Goal: Communication & Community: Answer question/provide support

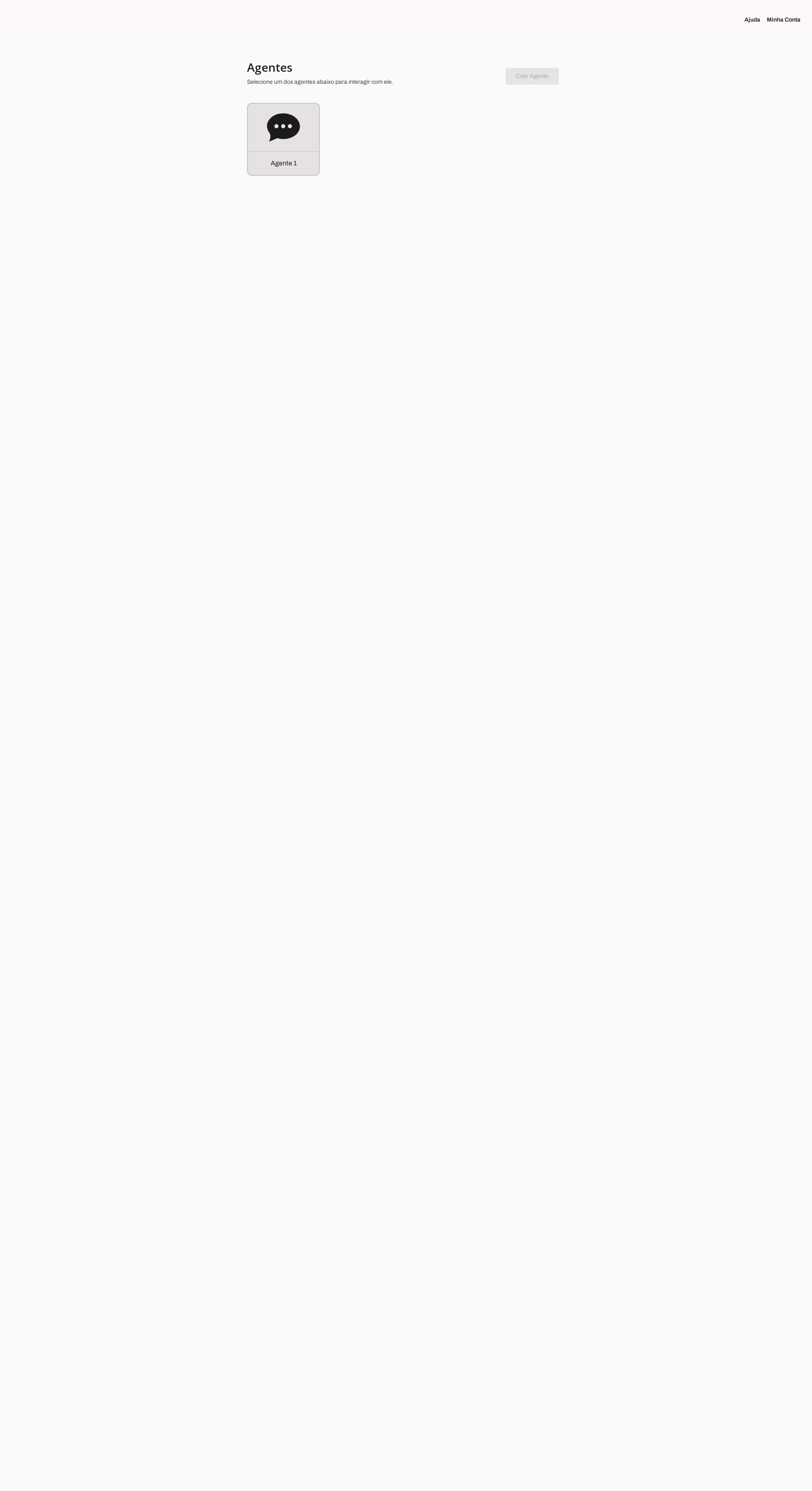
click at [278, 172] on div "Agente 1" at bounding box center [283, 163] width 71 height 24
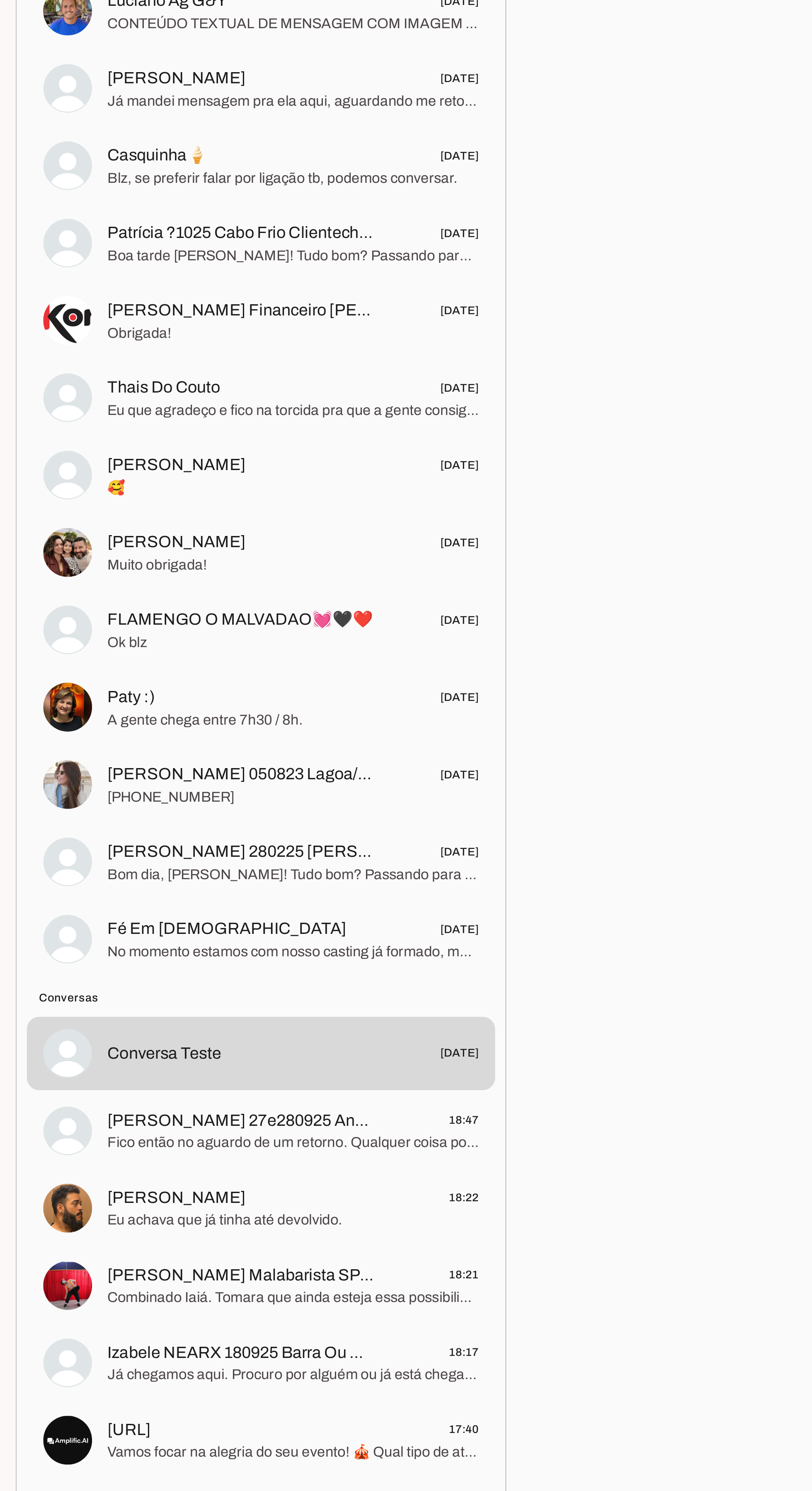
scroll to position [1, 0]
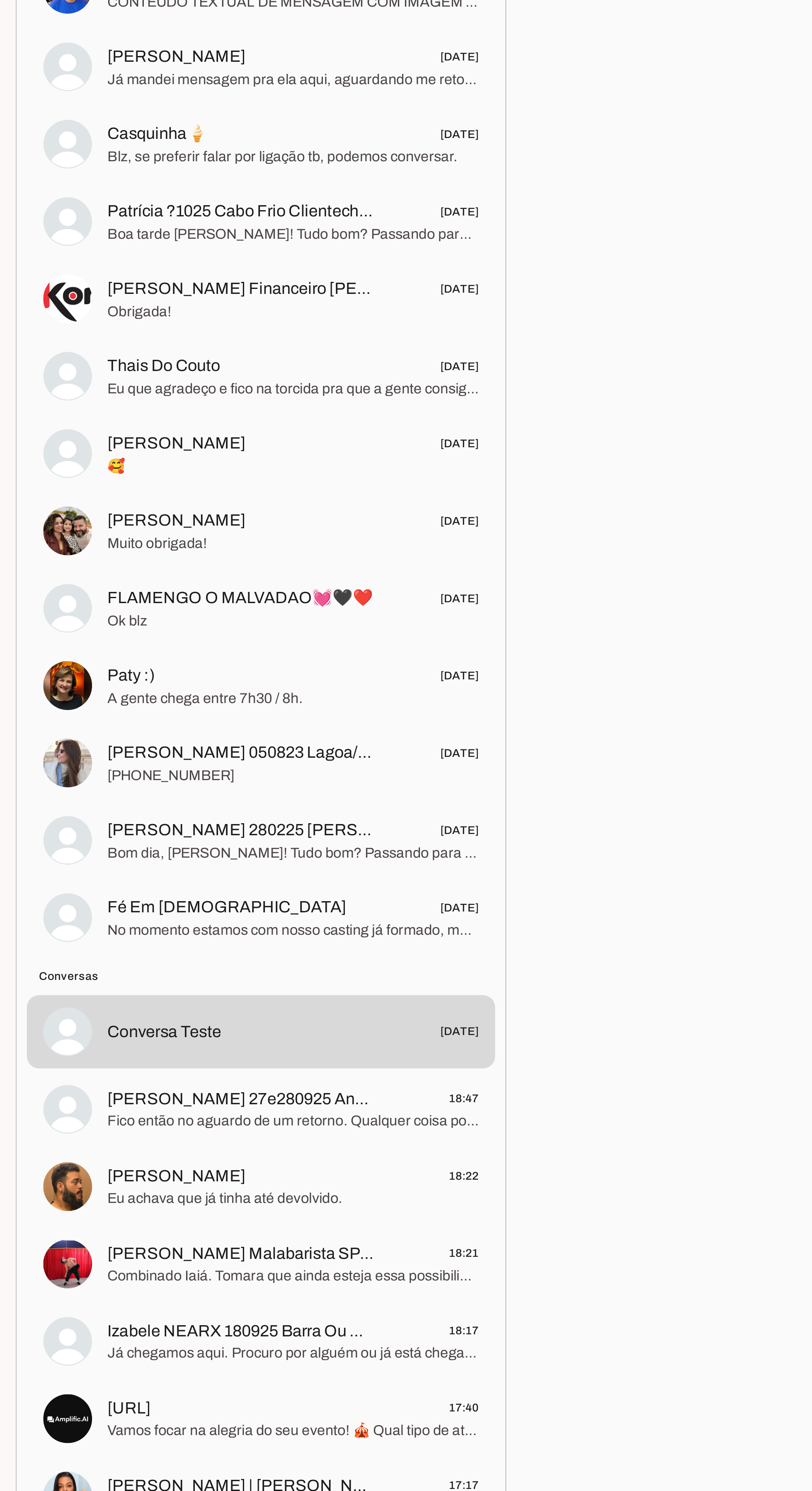
click at [192, 891] on span "Bom dia, [PERSON_NAME]! Tudo bom? Passando para saber se conseguiu dar uma olha…" at bounding box center [217, 892] width 152 height 9
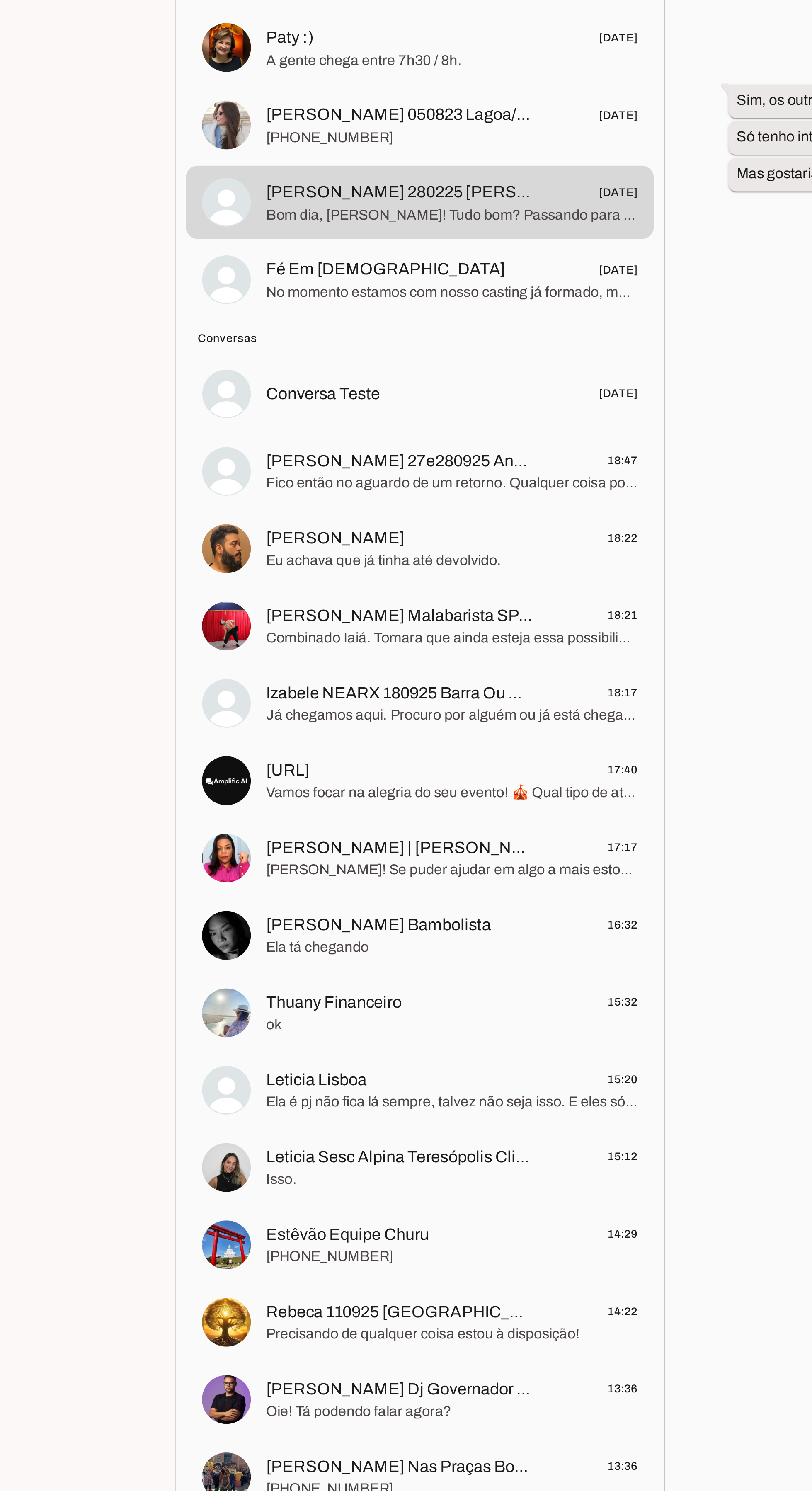
scroll to position [98, 0]
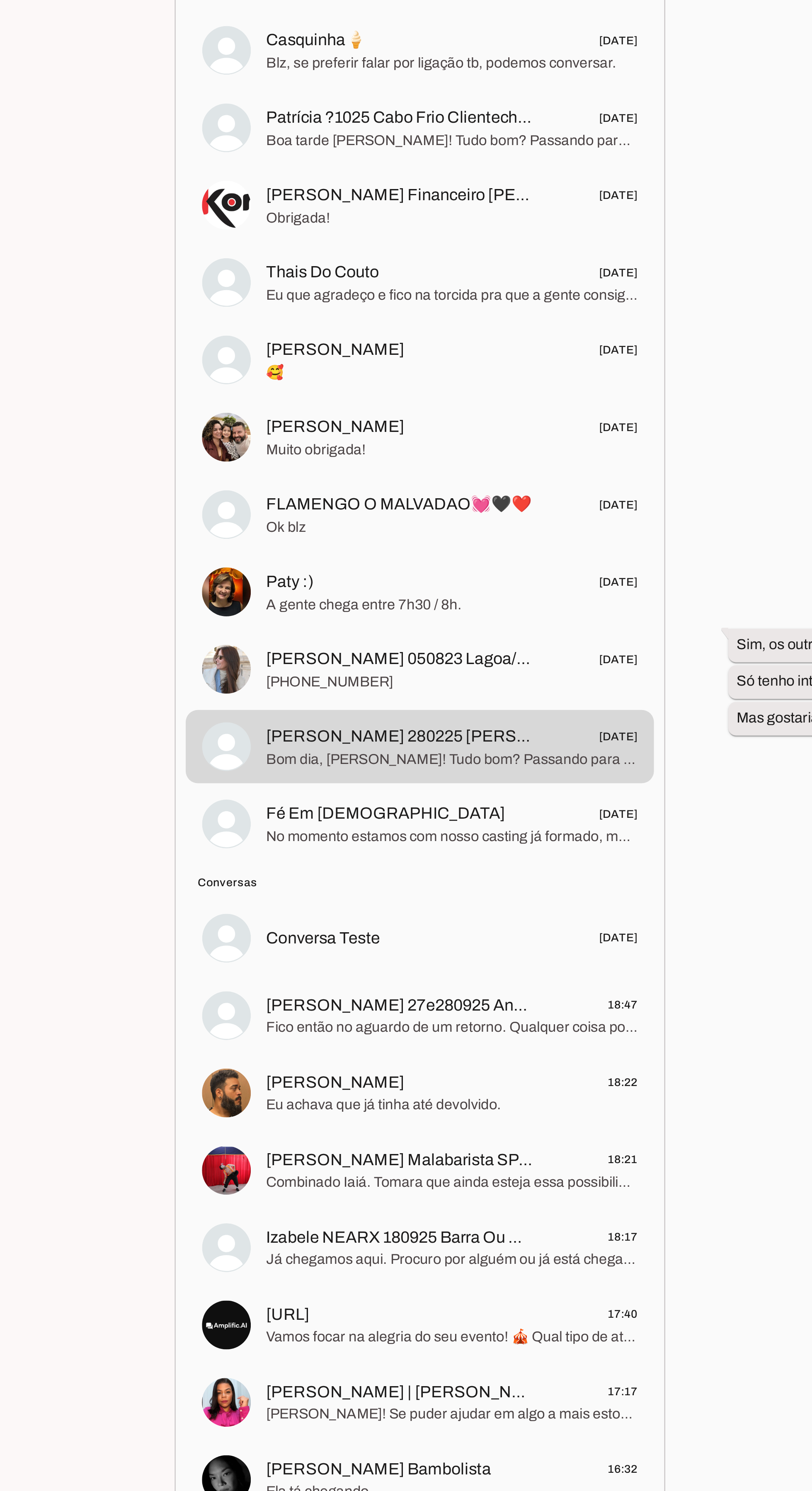
click at [182, 1054] on span "[PERSON_NAME] Malabarista SP (amigo [PERSON_NAME])" at bounding box center [196, 1059] width 109 height 10
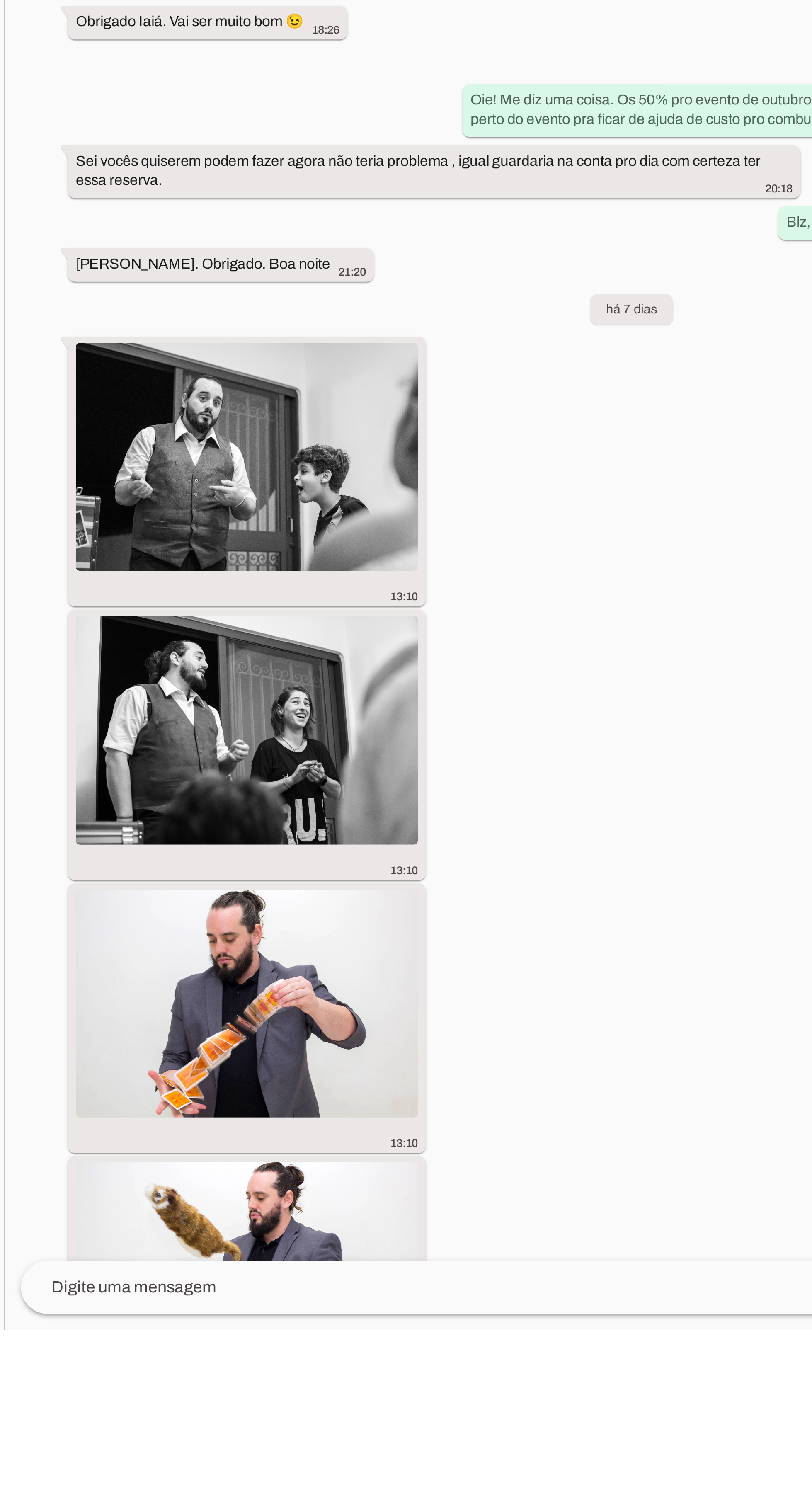
scroll to position [9312, 0]
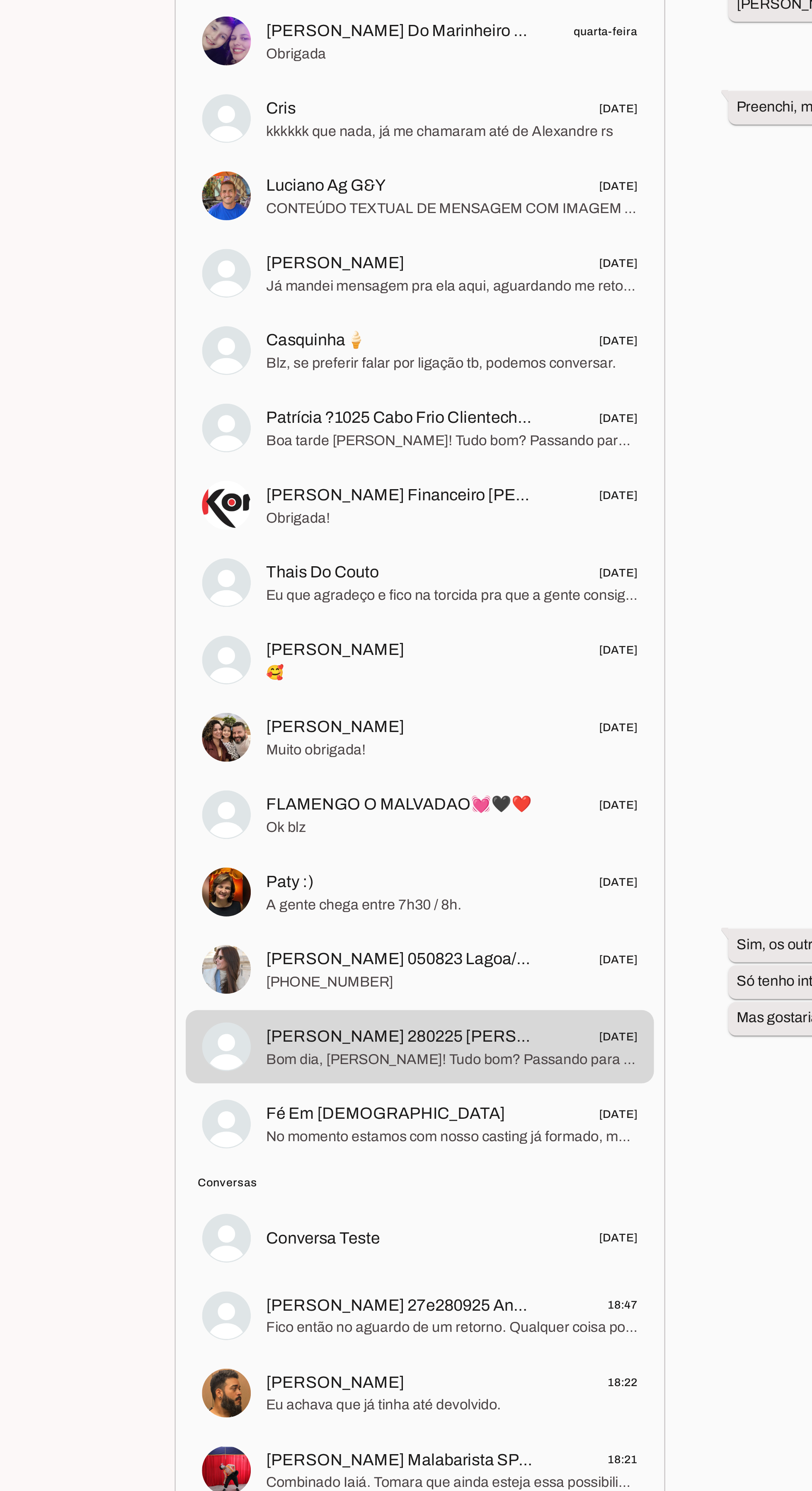
click at [159, 855] on span "[PERSON_NAME] 050823 Lagoa/gávea" at bounding box center [196, 854] width 109 height 10
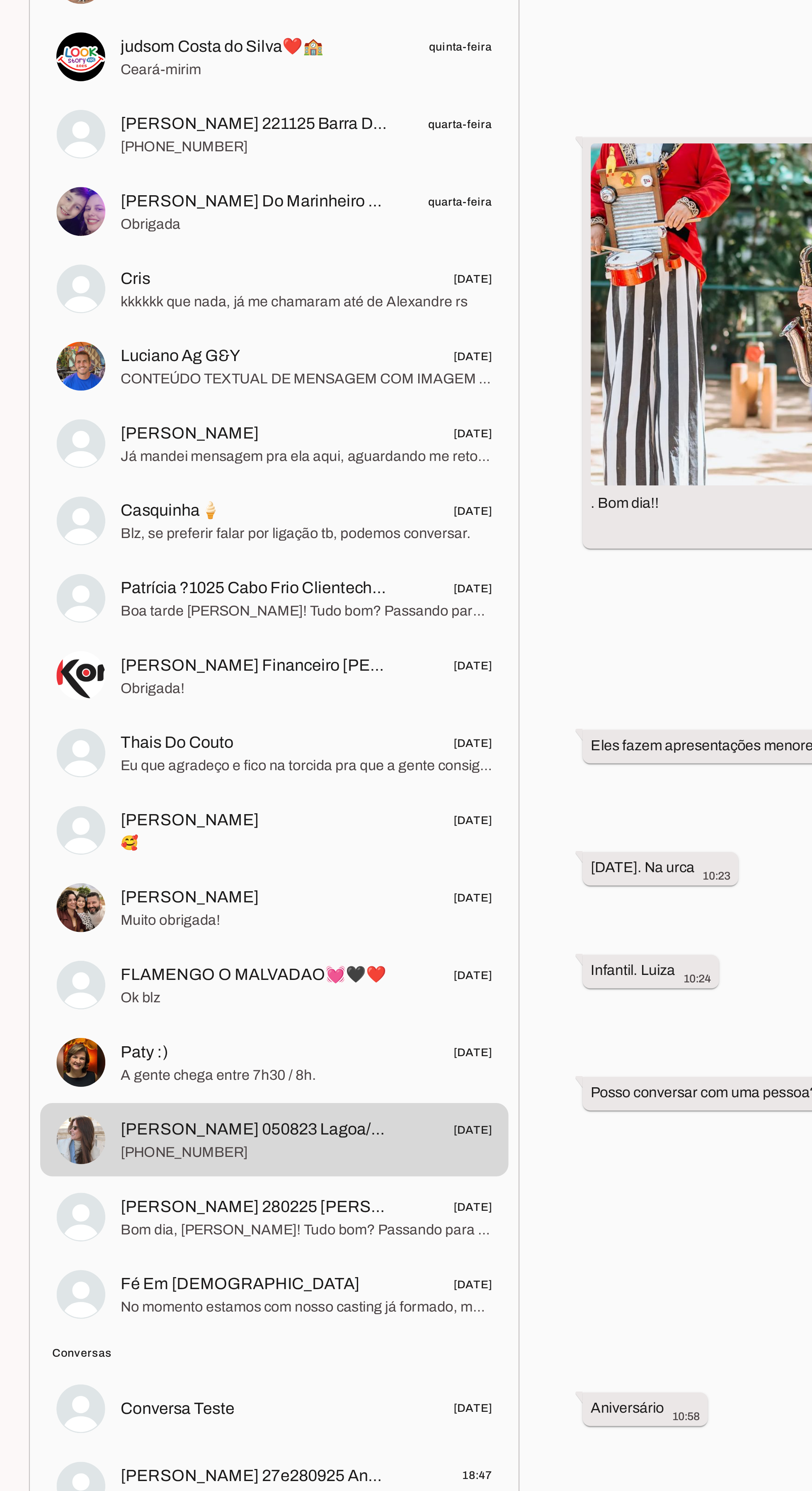
scroll to position [83, 0]
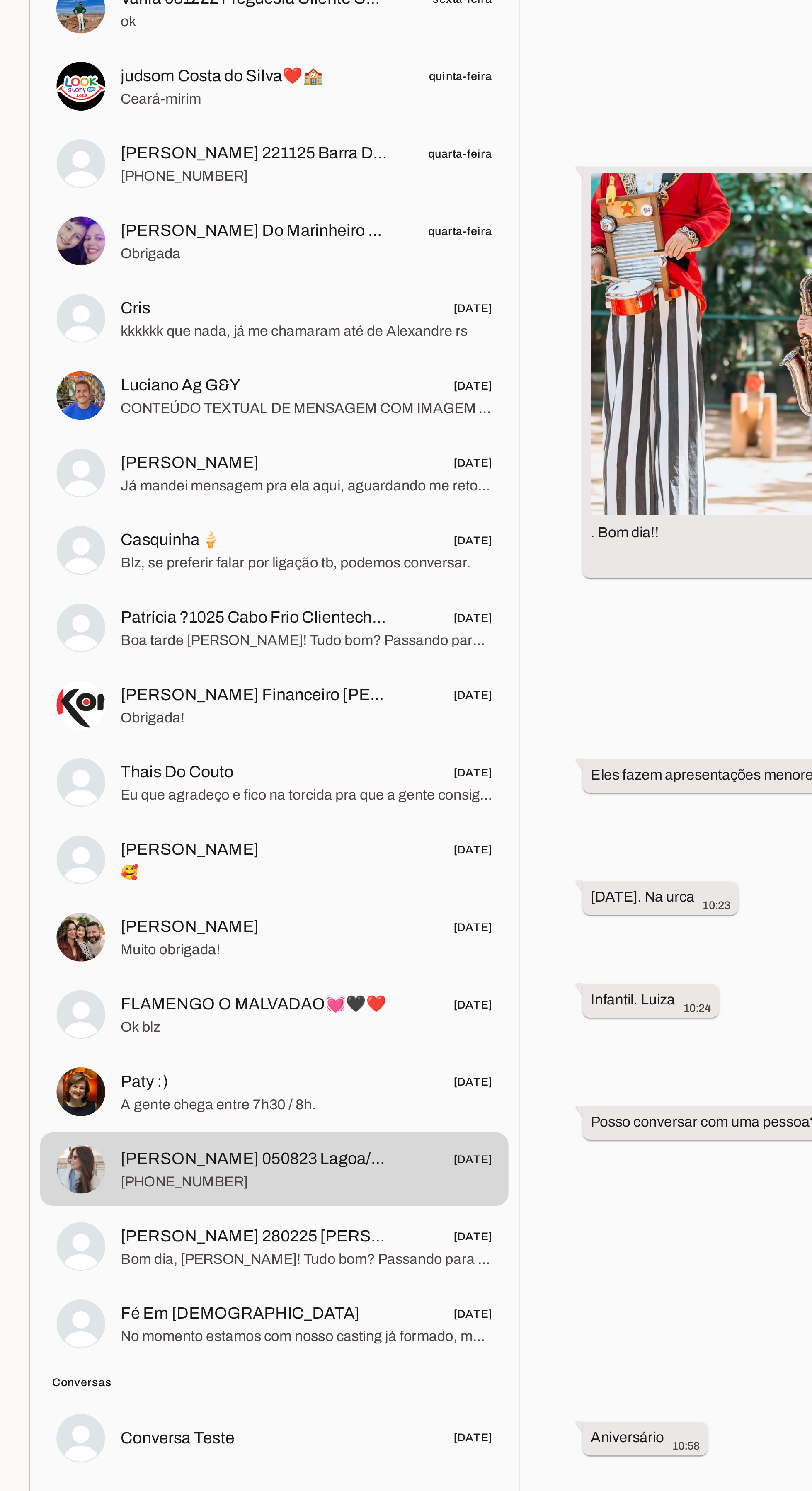
click at [163, 818] on span "Paty :) [DATE]" at bounding box center [217, 823] width 152 height 11
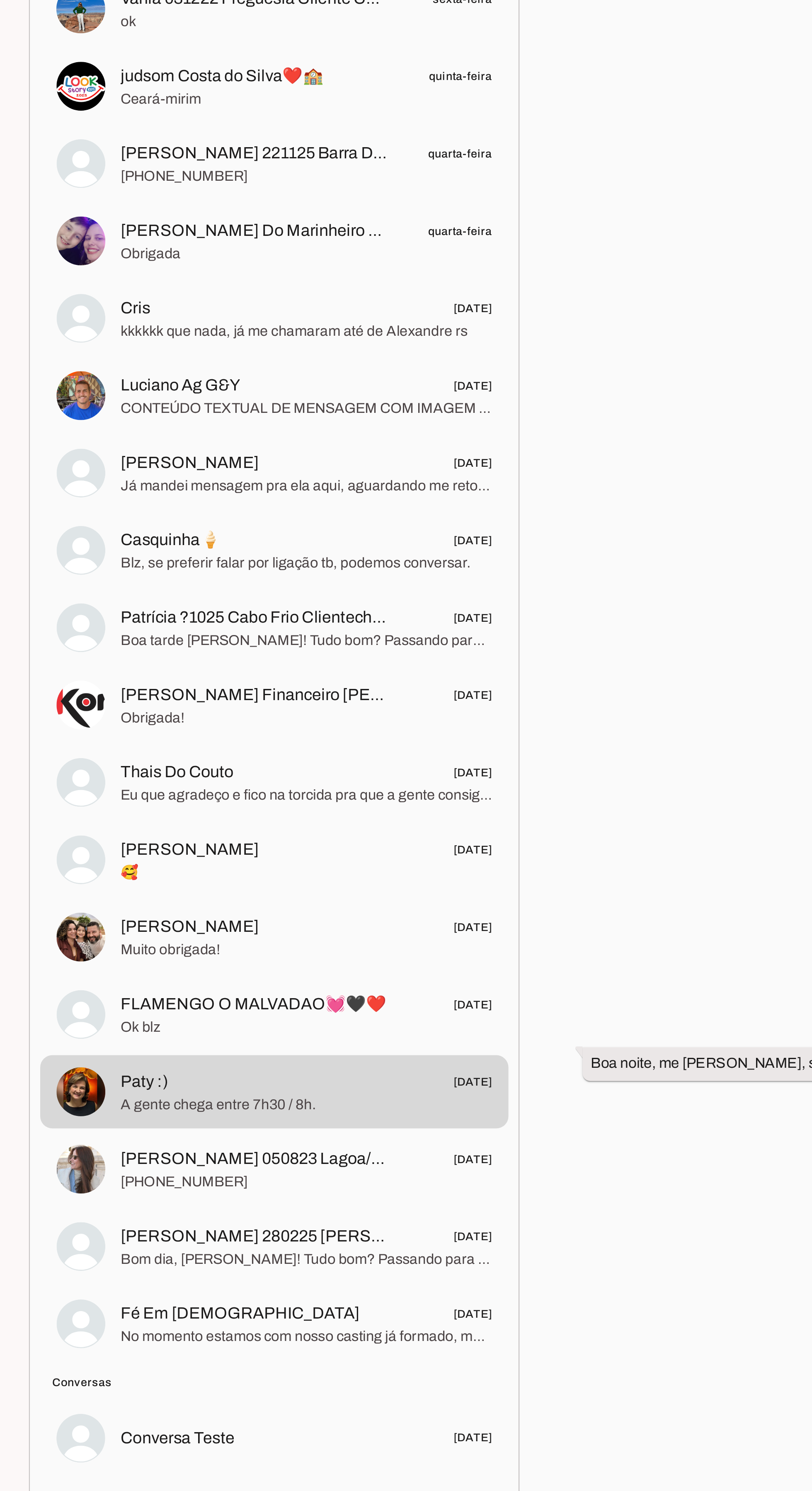
click at [149, 787] on span "FLAMENGO O MALVADAO💓🖤❤️" at bounding box center [195, 792] width 108 height 10
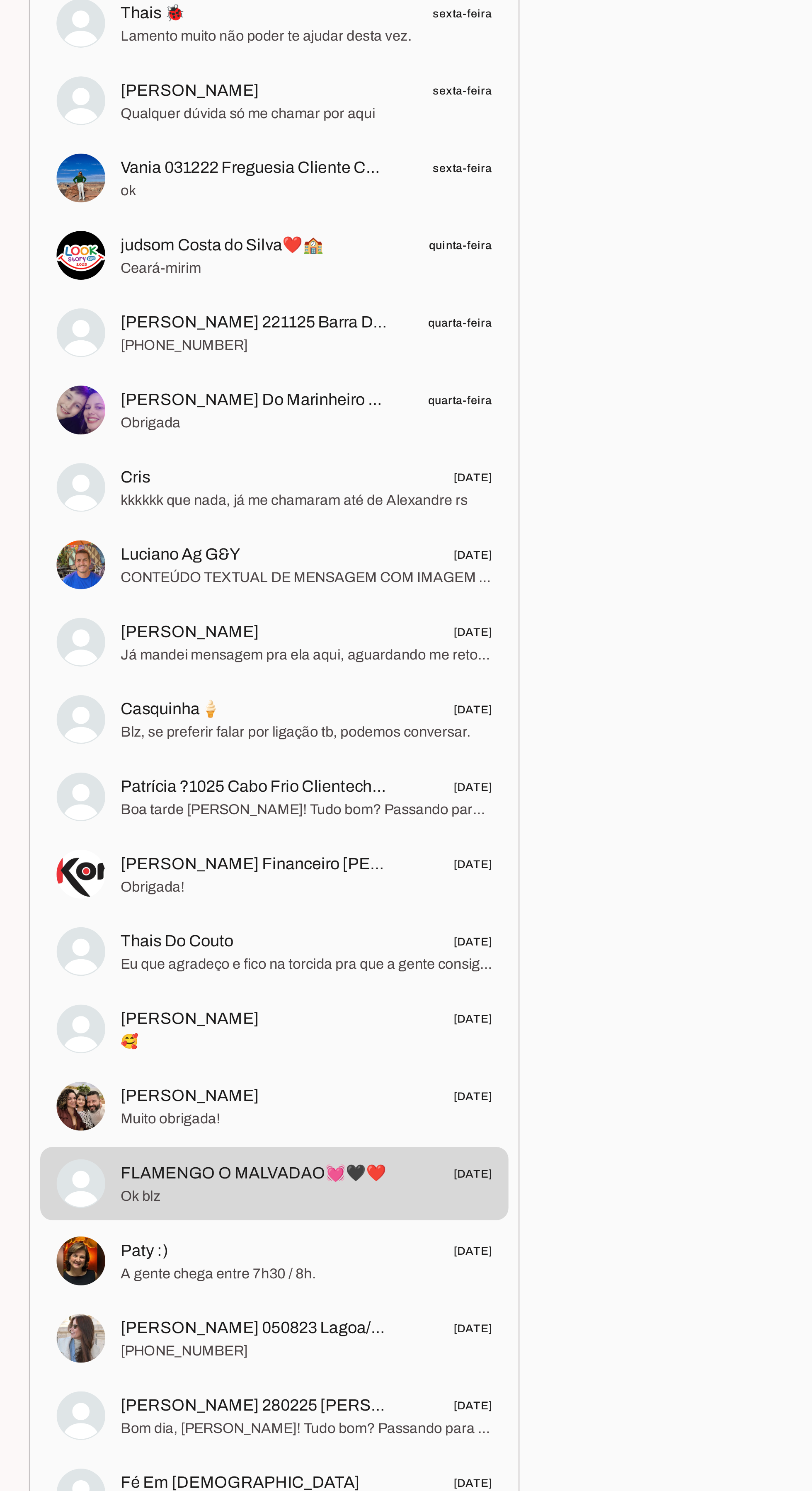
scroll to position [84, 0]
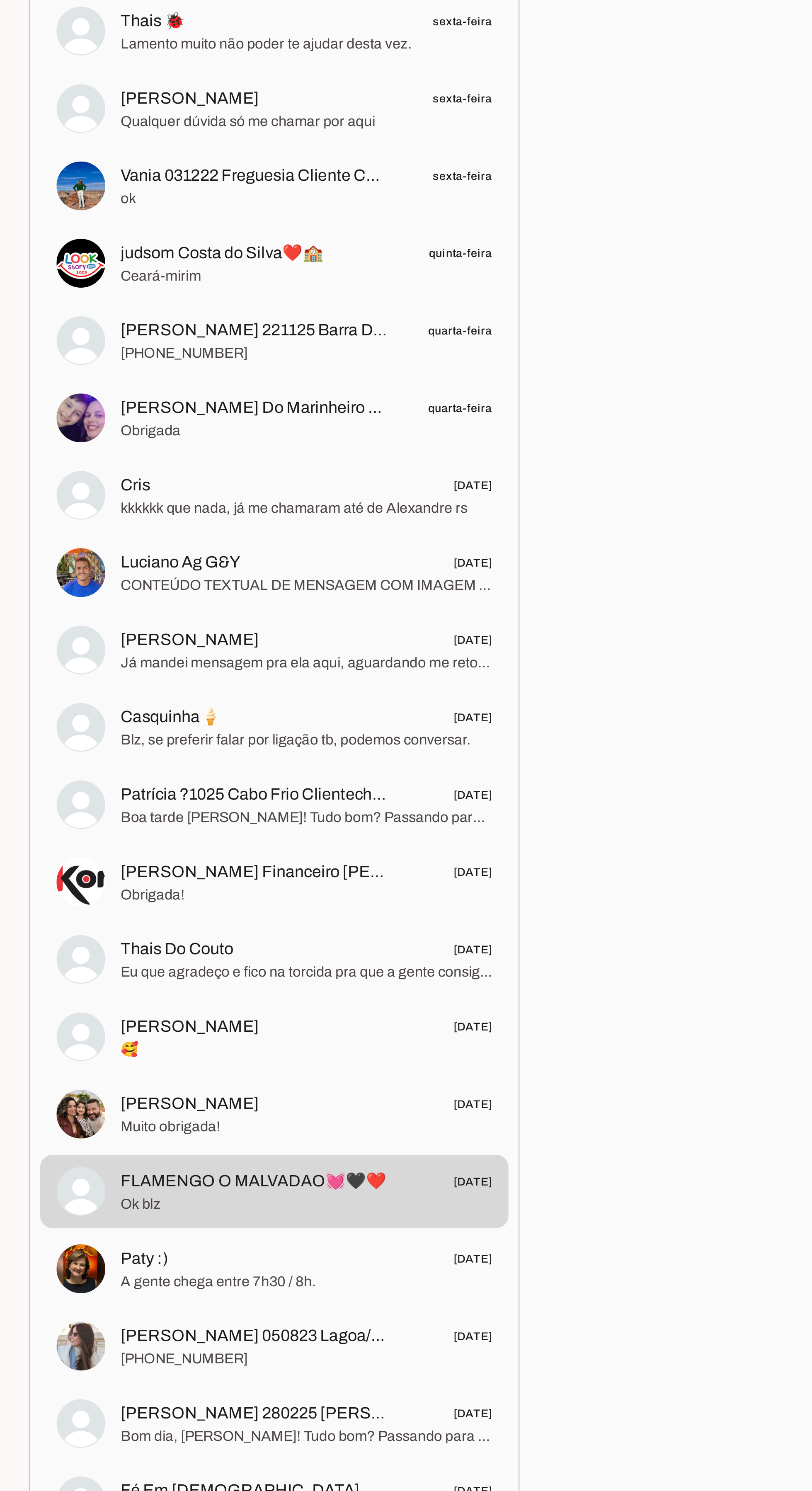
click at [151, 765] on span "Muito obrigada!" at bounding box center [217, 769] width 152 height 9
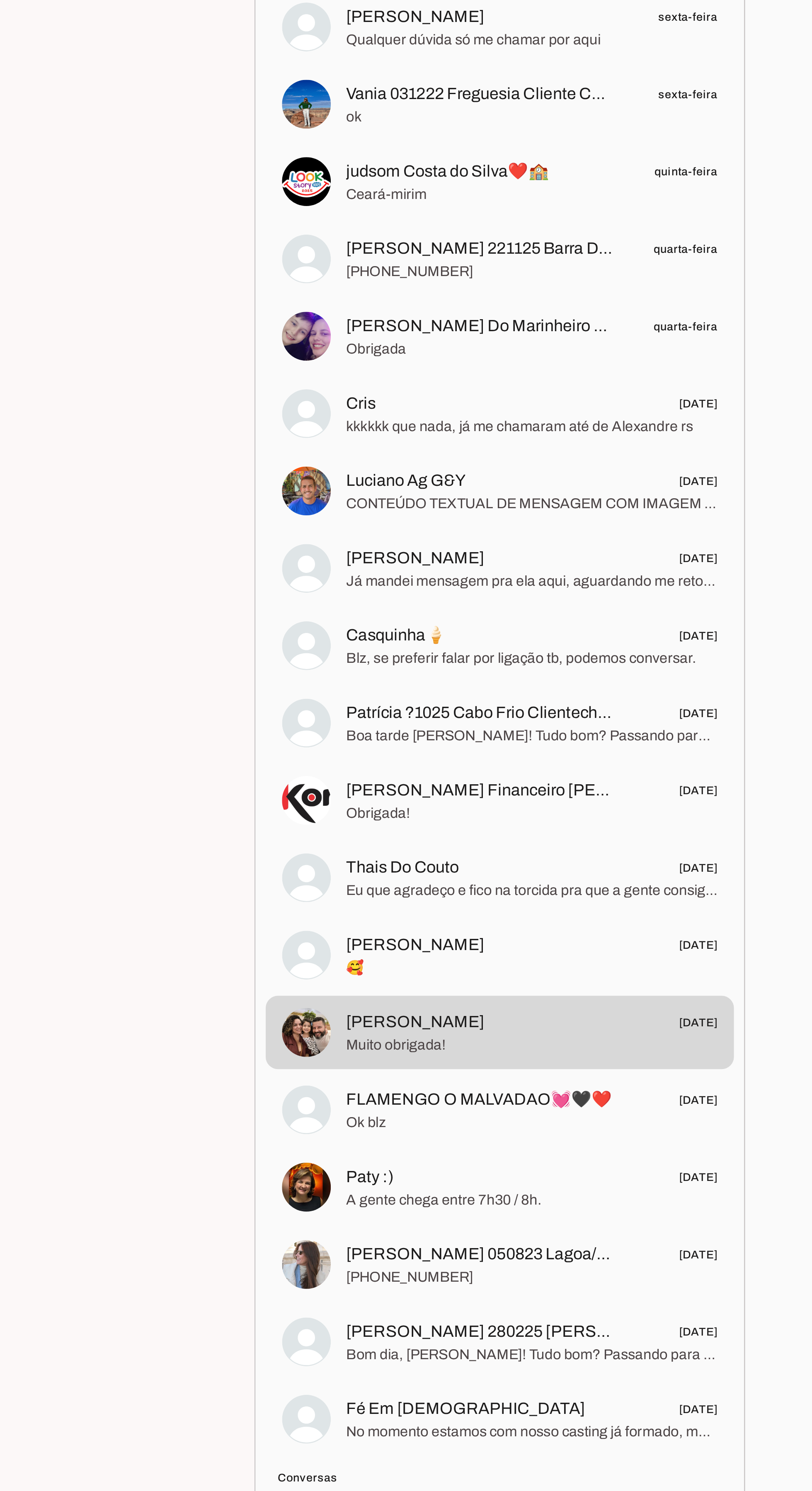
scroll to position [102, 0]
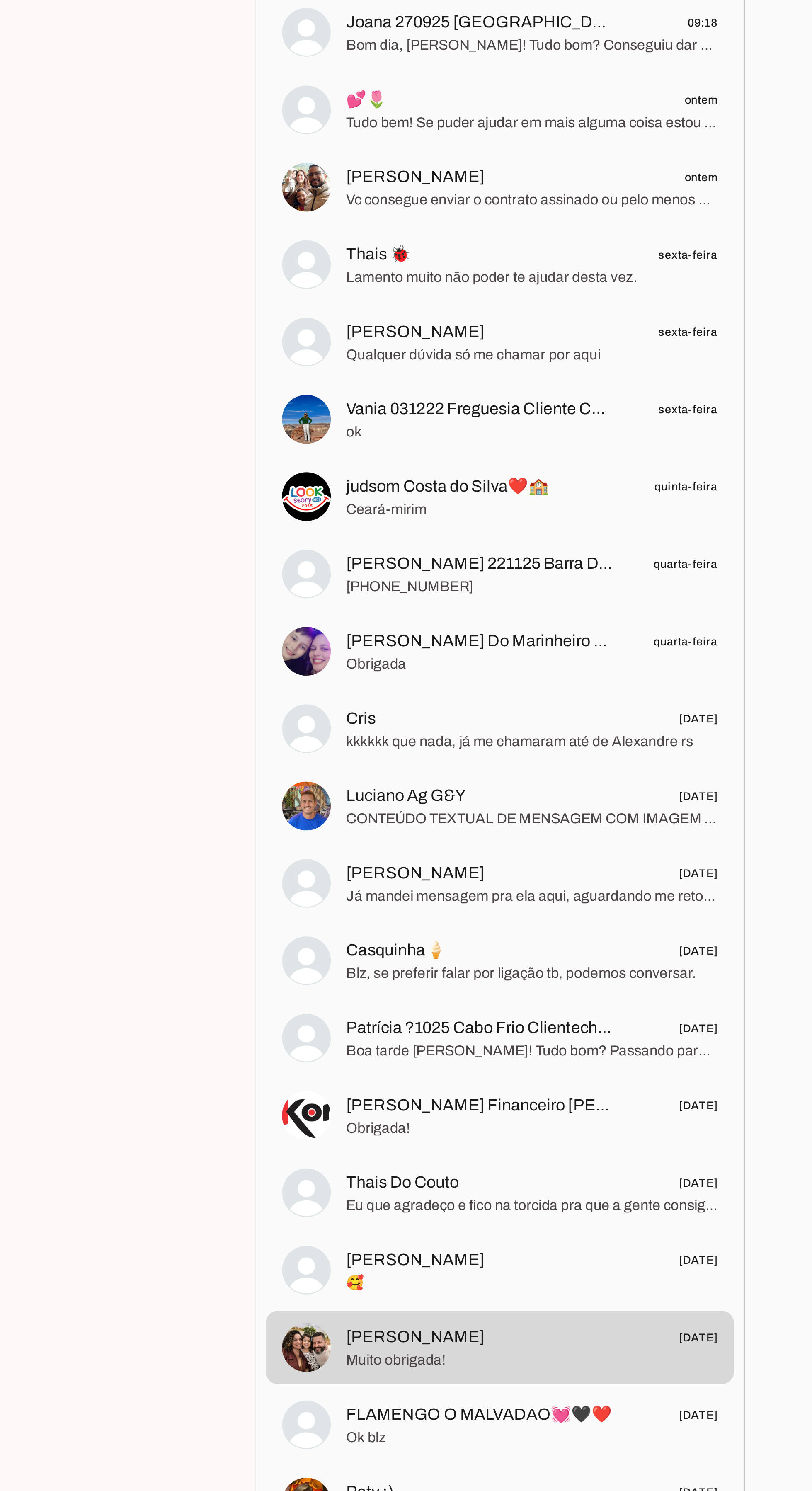
click at [199, 723] on span "[PERSON_NAME] [DATE]" at bounding box center [217, 728] width 152 height 11
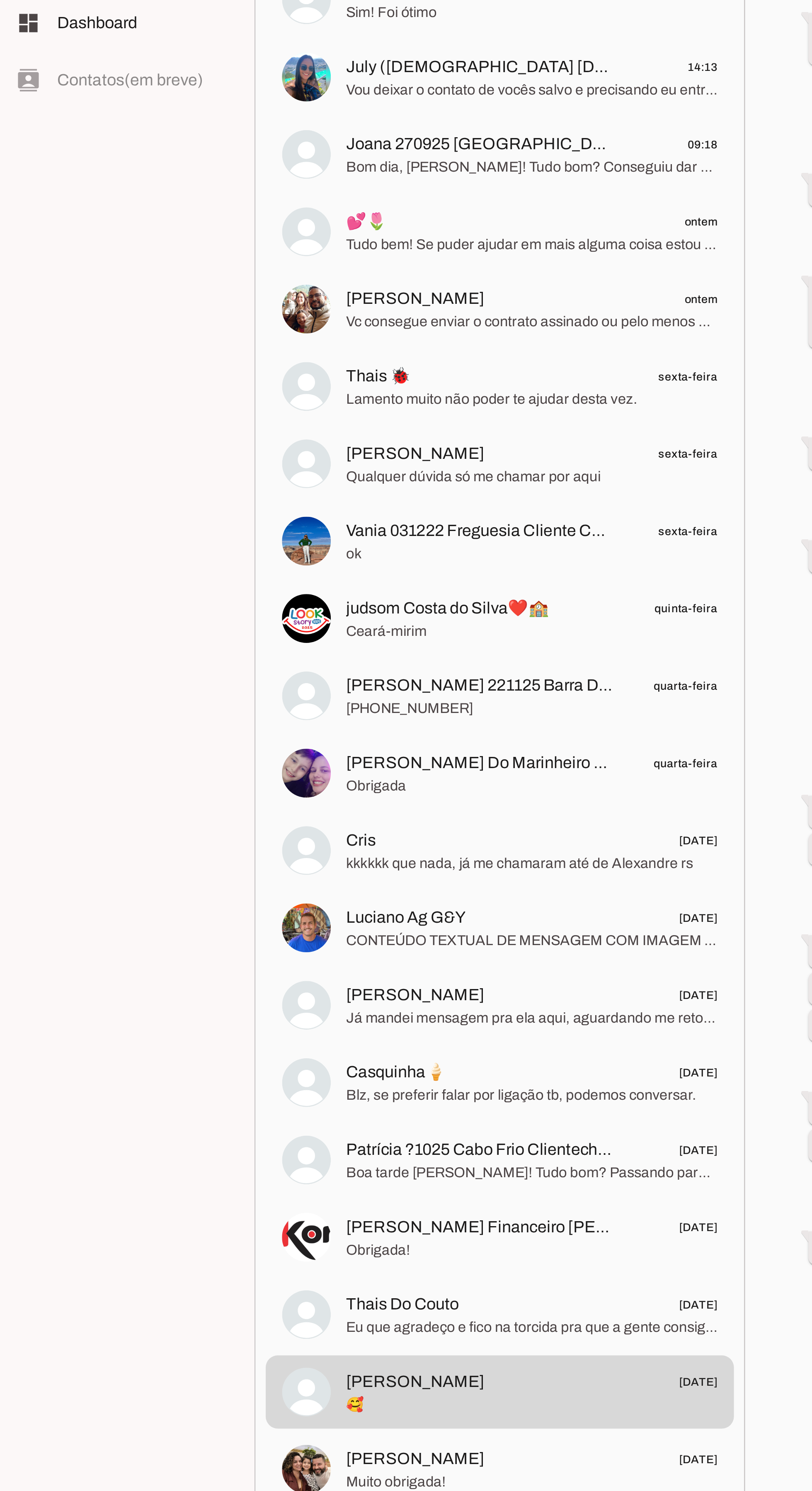
scroll to position [113, 0]
click at [203, 601] on span "Thais Do Couto [DATE]" at bounding box center [217, 606] width 152 height 11
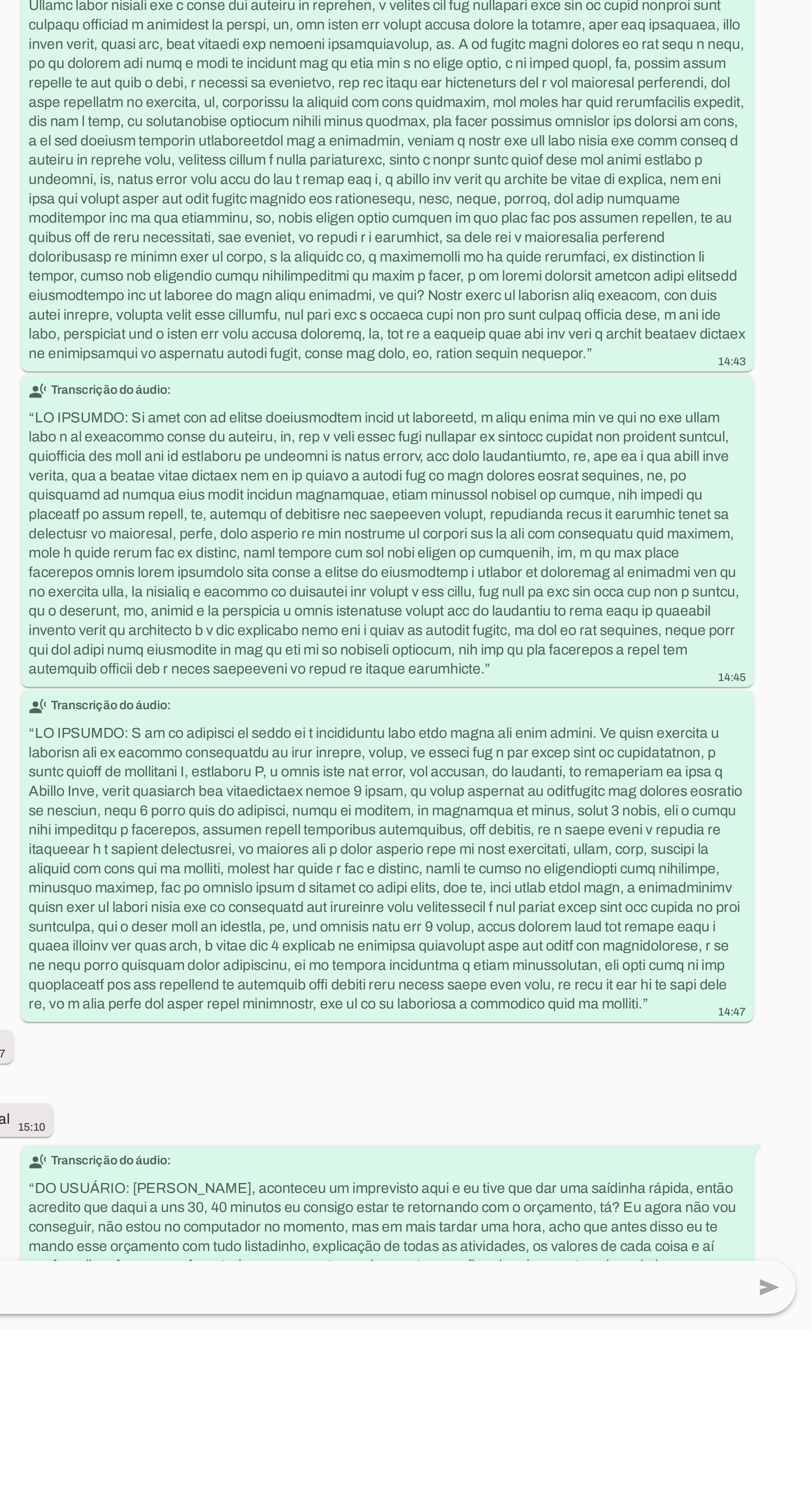
scroll to position [459, 0]
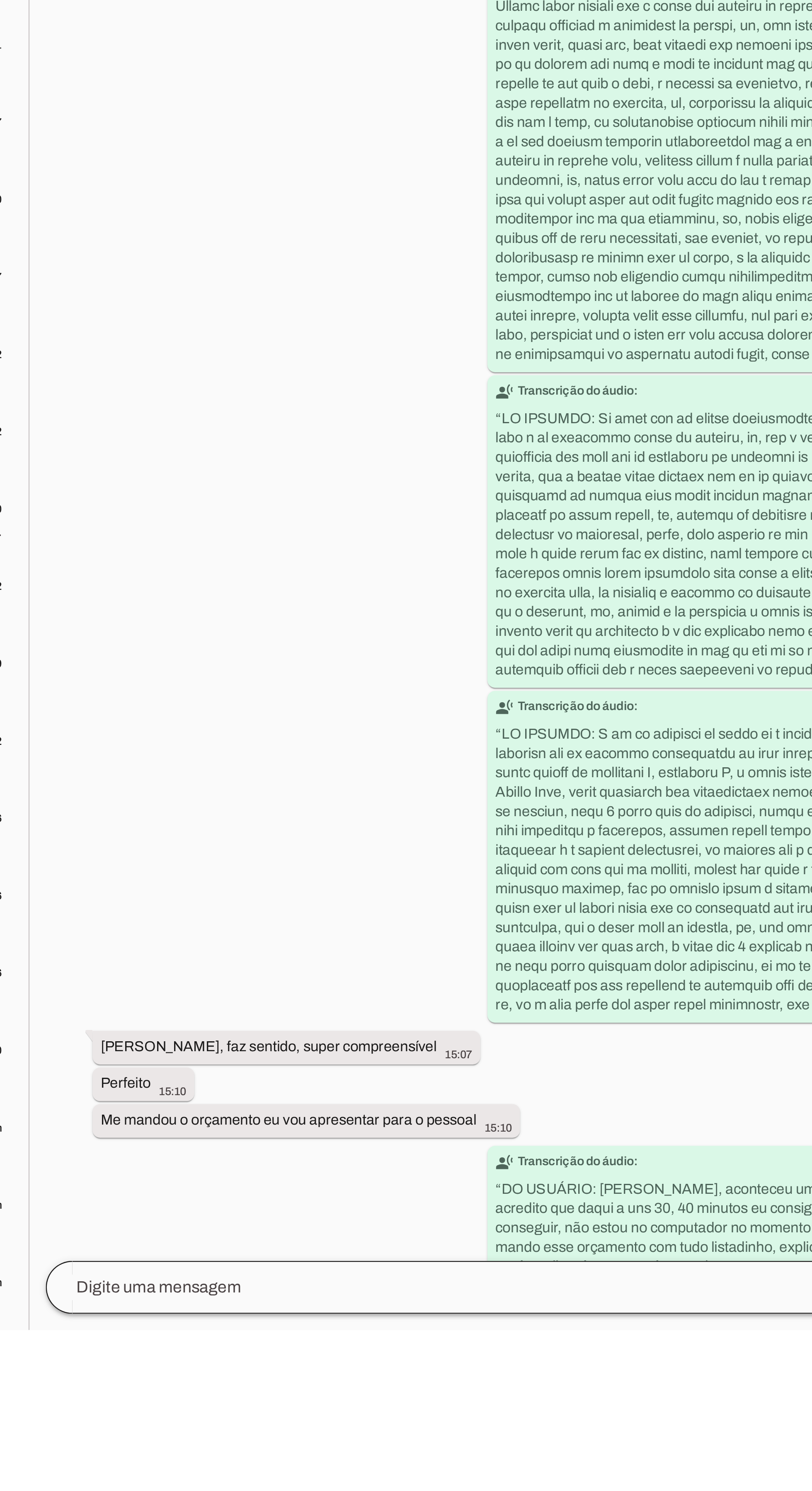
click at [459, 1484] on div at bounding box center [547, 1474] width 474 height 21
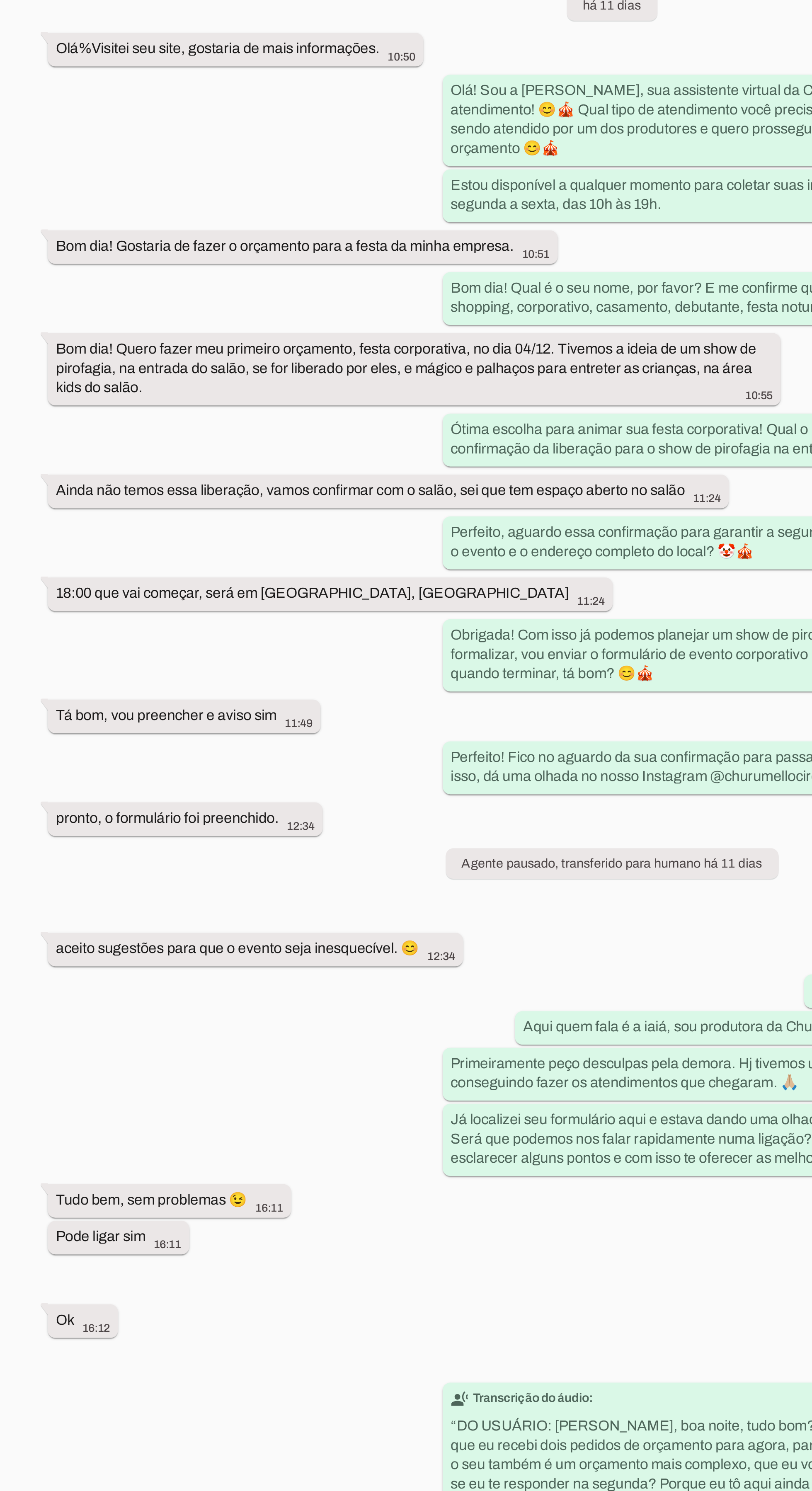
scroll to position [0, 0]
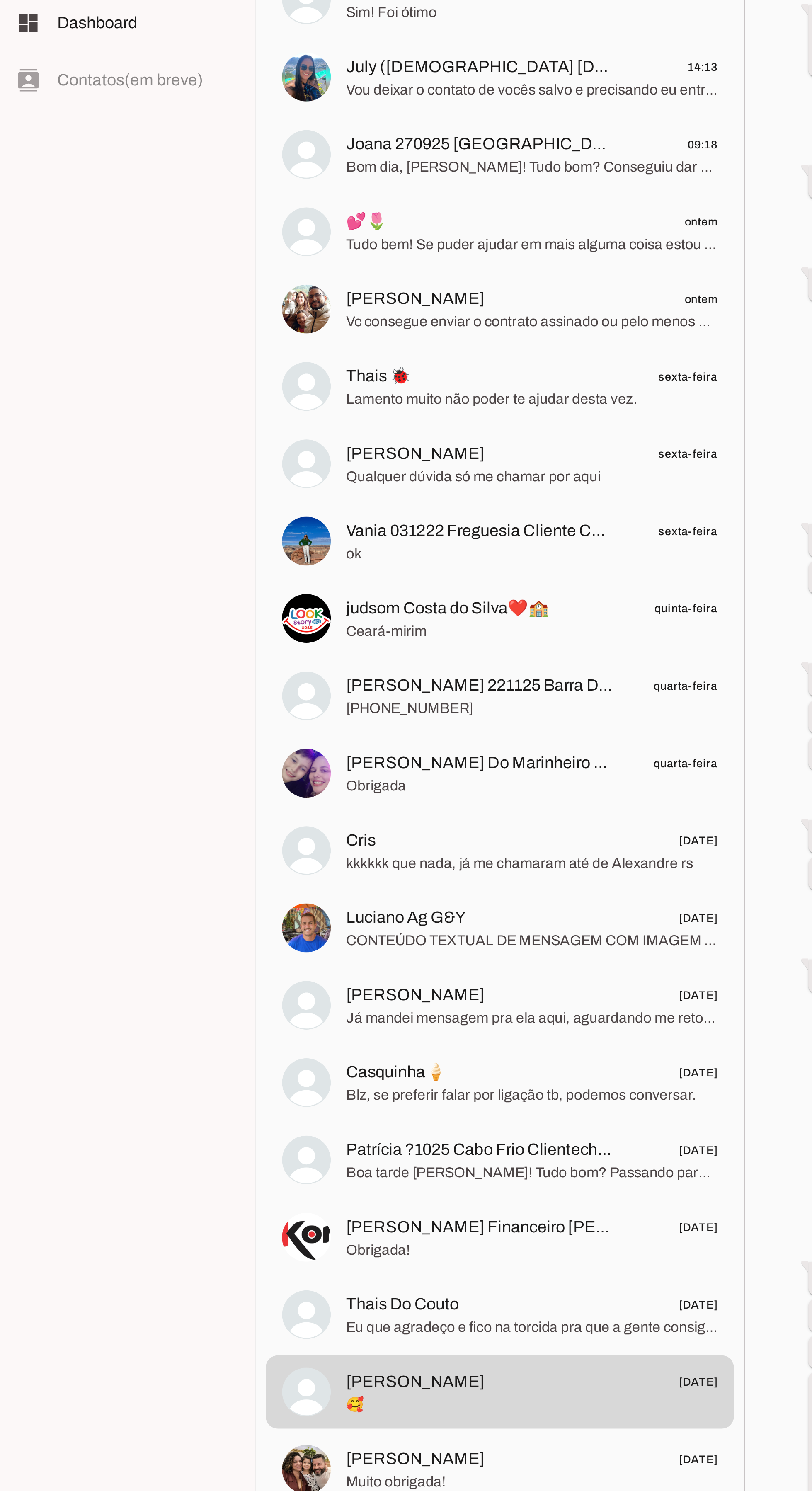
scroll to position [36, 0]
